Goal: Task Accomplishment & Management: Use online tool/utility

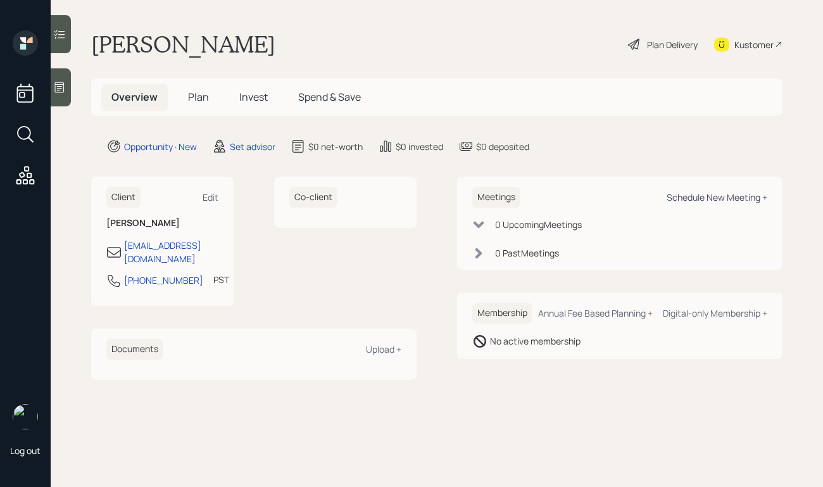
click at [716, 199] on div "Schedule New Meeting +" at bounding box center [717, 197] width 101 height 12
select select "round-[PERSON_NAME]"
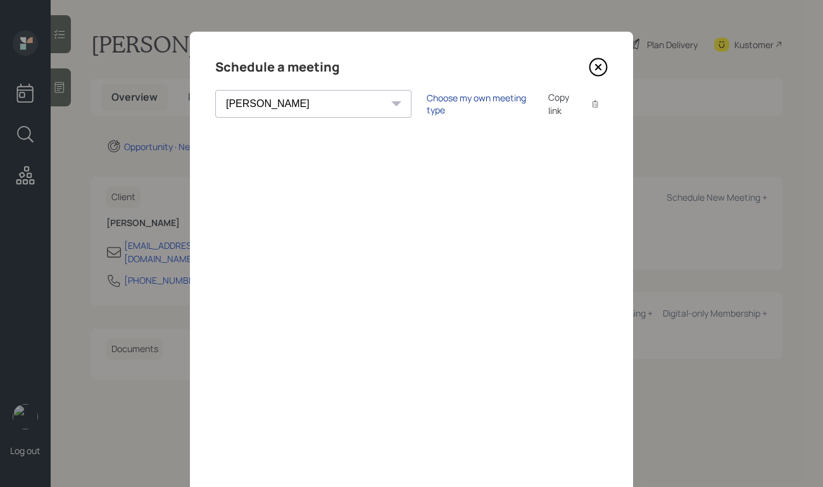
click at [427, 101] on div "Choose my own meeting type" at bounding box center [480, 104] width 106 height 24
click at [598, 68] on icon at bounding box center [598, 67] width 5 height 5
